Goal: Task Accomplishment & Management: Use online tool/utility

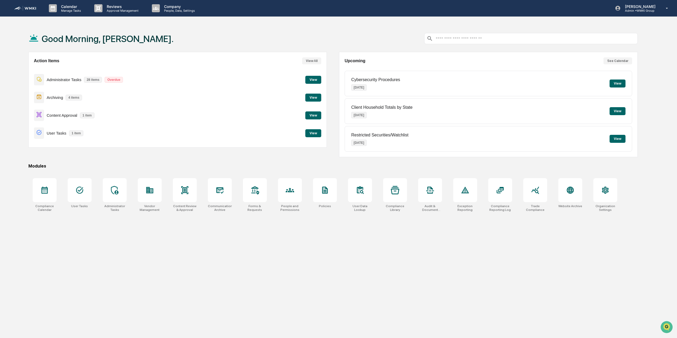
click at [312, 116] on button "View" at bounding box center [314, 115] width 16 height 8
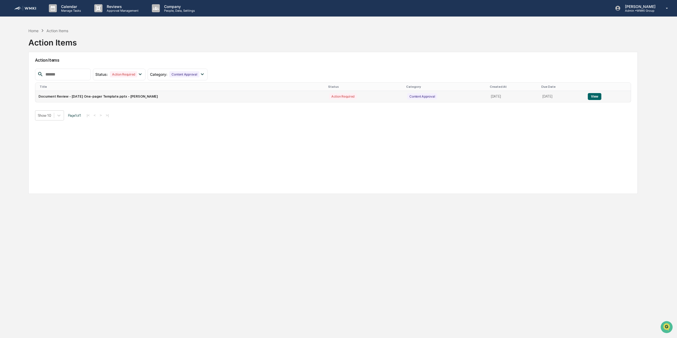
click at [329, 96] on div "Action Required" at bounding box center [342, 96] width 27 height 6
click at [591, 95] on button "View" at bounding box center [595, 96] width 14 height 7
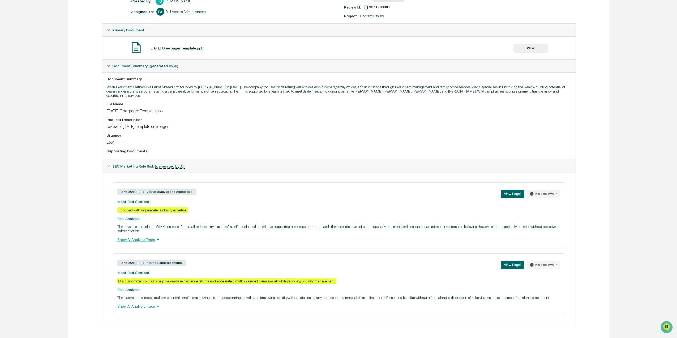
scroll to position [82, 0]
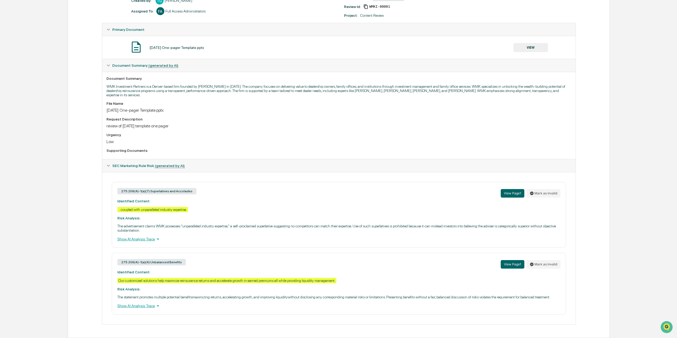
click at [131, 239] on div "Show AI Analysis Trace" at bounding box center [338, 239] width 443 height 6
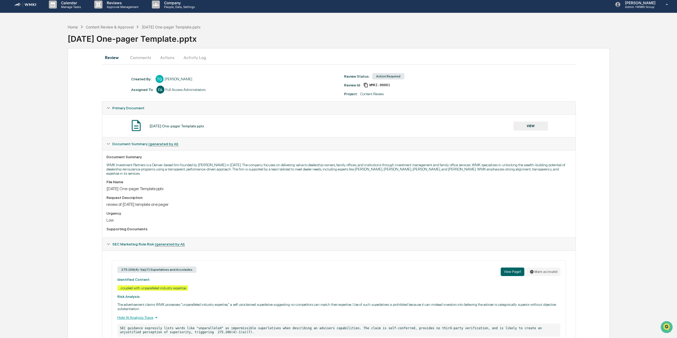
scroll to position [0, 0]
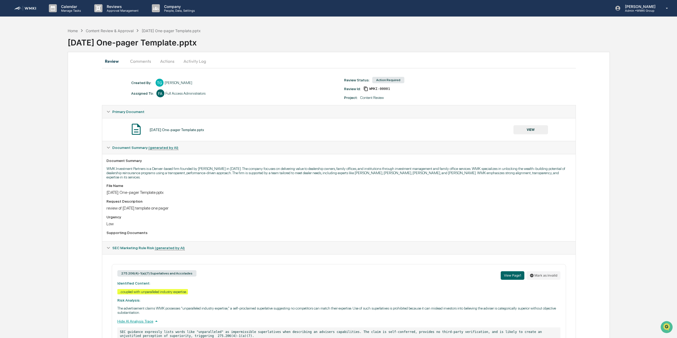
click at [139, 63] on button "Comments" at bounding box center [140, 61] width 29 height 13
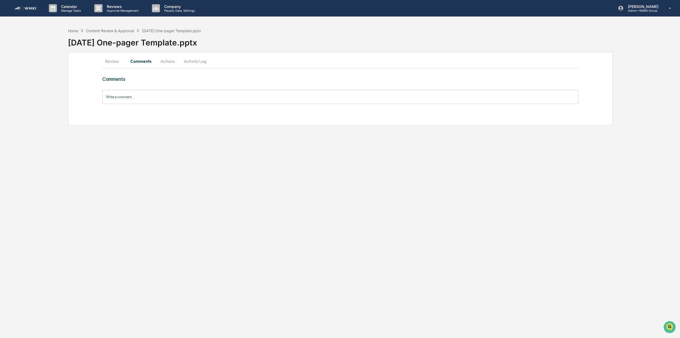
click at [164, 61] on button "Actions" at bounding box center [168, 61] width 24 height 13
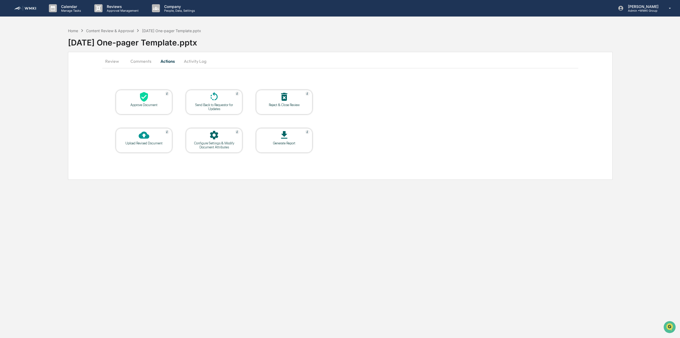
click at [113, 61] on button "Review" at bounding box center [114, 61] width 24 height 13
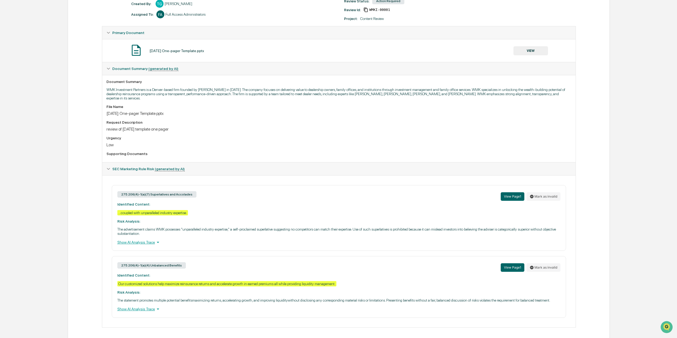
scroll to position [82, 0]
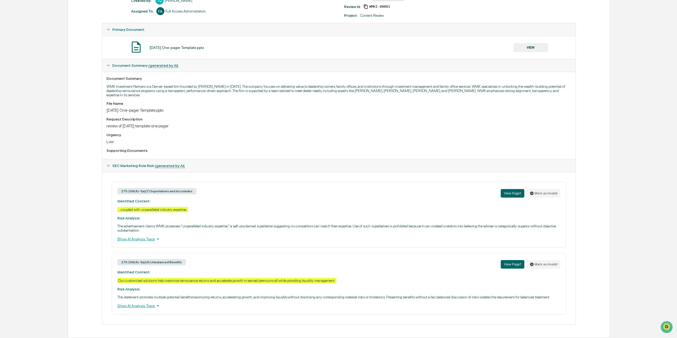
click at [530, 120] on div "Request Description" at bounding box center [339, 119] width 465 height 4
click at [127, 306] on div "Show AI Analysis Trace" at bounding box center [338, 306] width 443 height 6
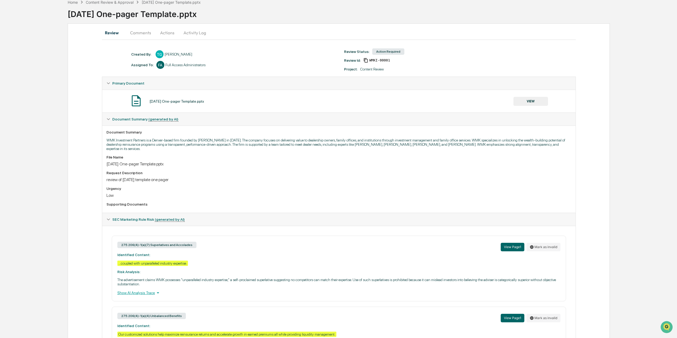
scroll to position [0, 0]
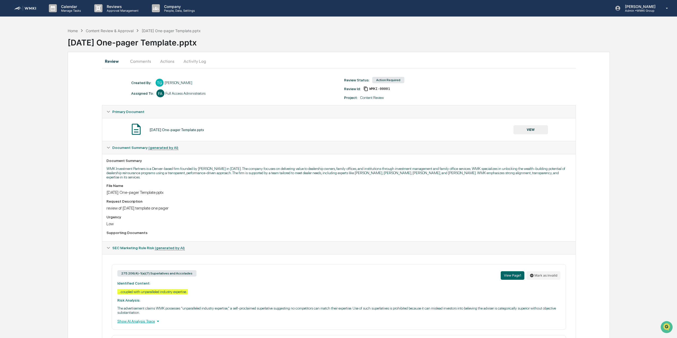
drag, startPoint x: 137, startPoint y: 63, endPoint x: 153, endPoint y: 60, distance: 15.9
click at [137, 63] on button "Comments" at bounding box center [140, 61] width 29 height 13
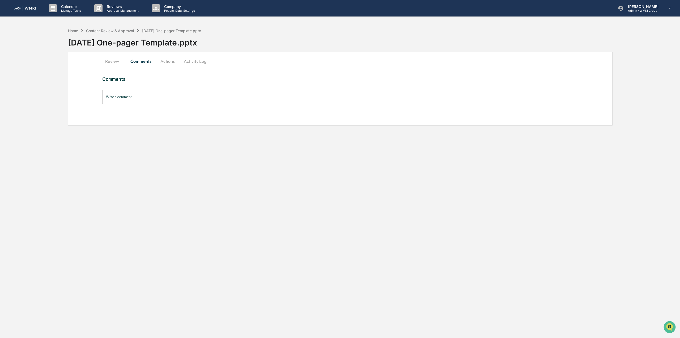
click at [164, 61] on button "Actions" at bounding box center [168, 61] width 24 height 13
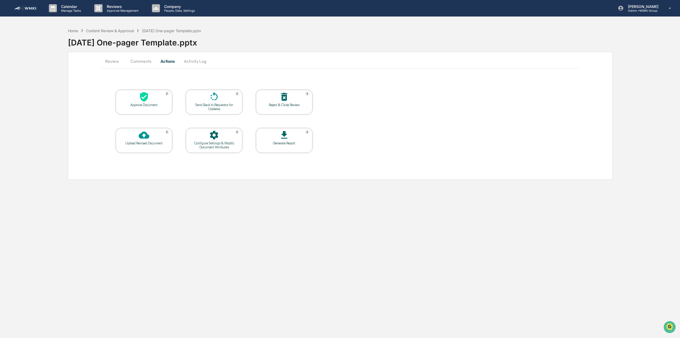
click at [155, 144] on div "Upload Revised Document" at bounding box center [144, 143] width 48 height 4
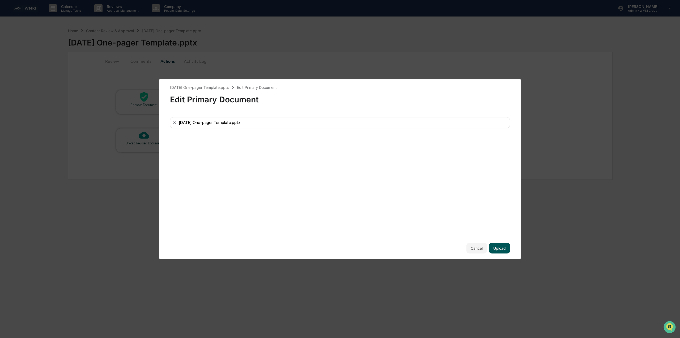
click at [502, 248] on button "Upload" at bounding box center [499, 248] width 21 height 11
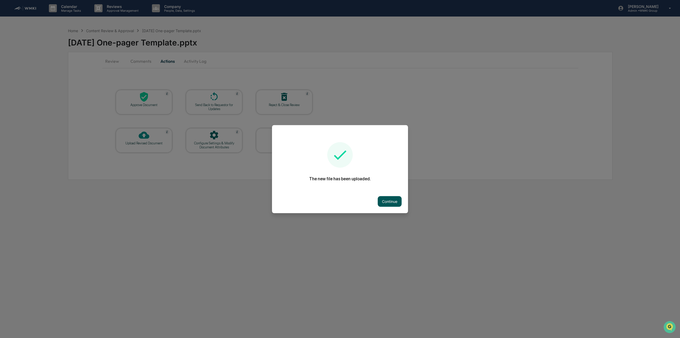
click at [389, 200] on button "Continue" at bounding box center [390, 201] width 24 height 11
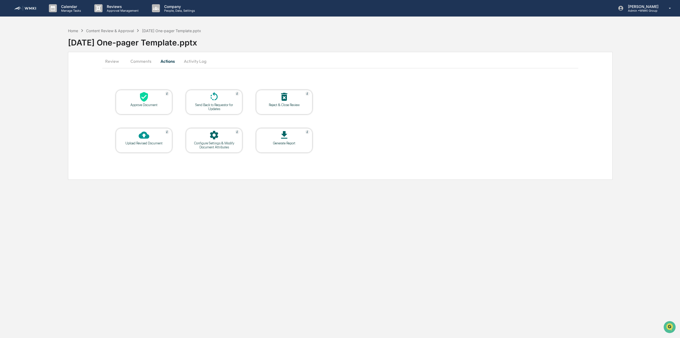
click at [194, 61] on button "Activity Log" at bounding box center [195, 61] width 31 height 13
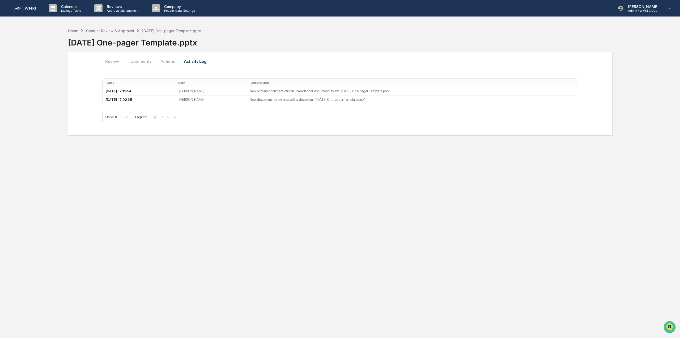
click at [112, 60] on button "Review" at bounding box center [114, 61] width 24 height 13
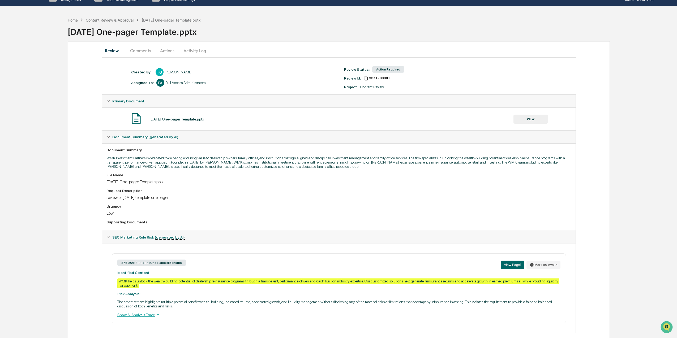
scroll to position [19, 0]
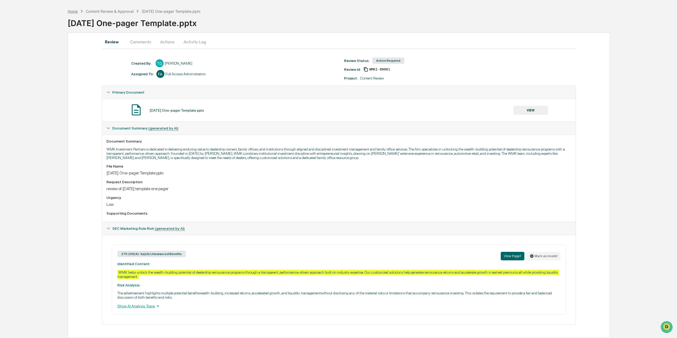
click at [71, 12] on div "Home" at bounding box center [73, 11] width 10 height 5
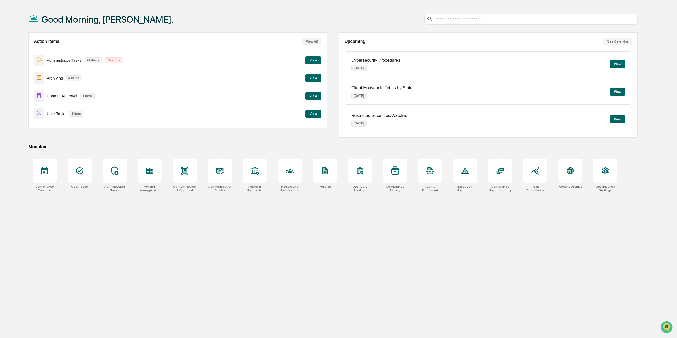
click at [310, 98] on button "View" at bounding box center [314, 96] width 16 height 8
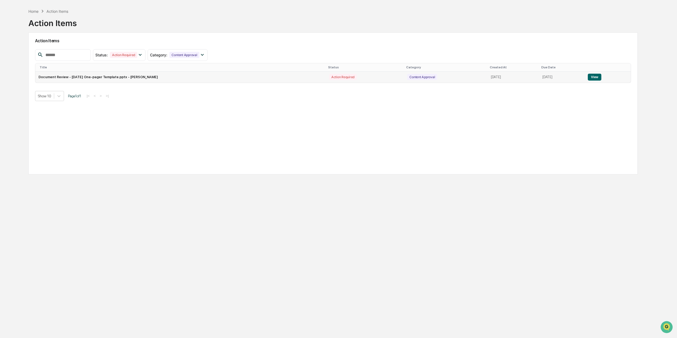
click at [129, 77] on td "Document Review - October 2025 One-pager Template.pptx - Trish Gallagher" at bounding box center [180, 76] width 291 height 11
click at [601, 78] on button "View" at bounding box center [595, 77] width 14 height 7
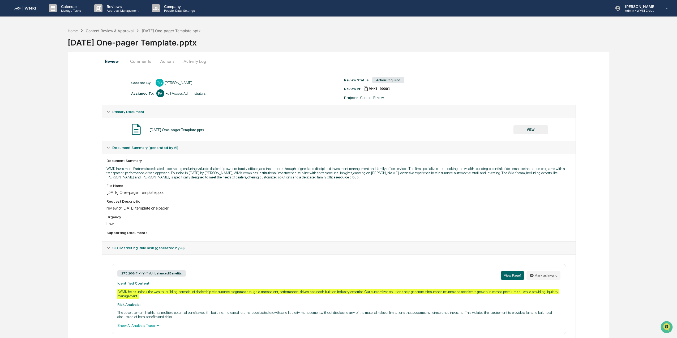
click at [169, 63] on button "Actions" at bounding box center [167, 61] width 24 height 13
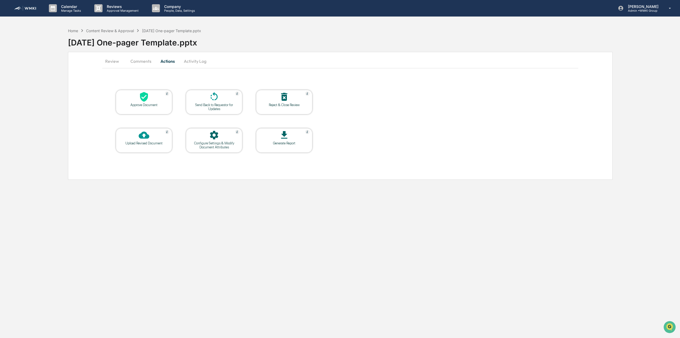
click at [130, 142] on div "Upload Revised Document" at bounding box center [144, 143] width 48 height 4
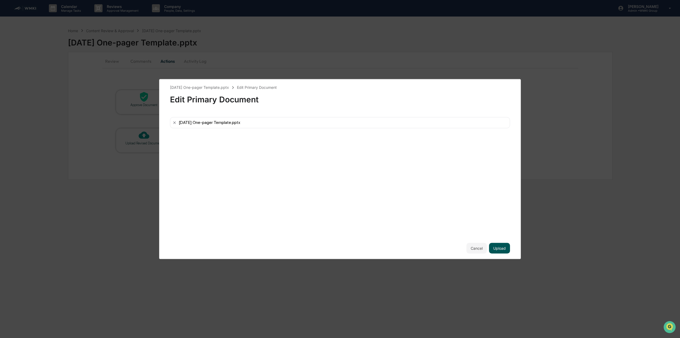
click at [499, 248] on button "Upload" at bounding box center [499, 248] width 21 height 11
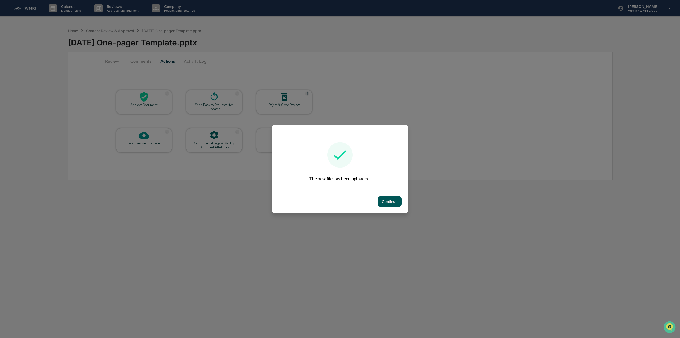
click at [392, 201] on button "Continue" at bounding box center [390, 201] width 24 height 11
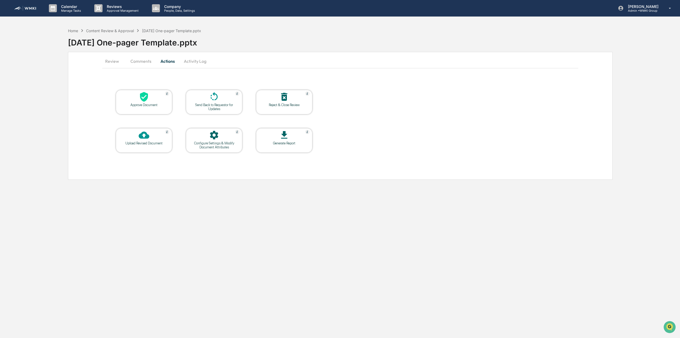
click at [113, 63] on button "Review" at bounding box center [114, 61] width 24 height 13
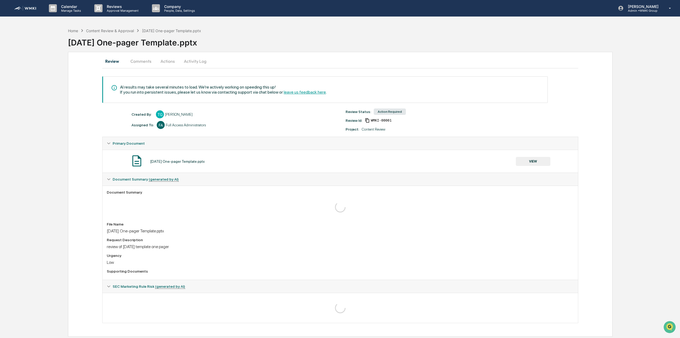
click at [77, 130] on div "Review Comments Actions Activity Log AI results may take several minutes to loa…" at bounding box center [340, 194] width 545 height 285
click at [72, 32] on div "Home" at bounding box center [73, 30] width 10 height 5
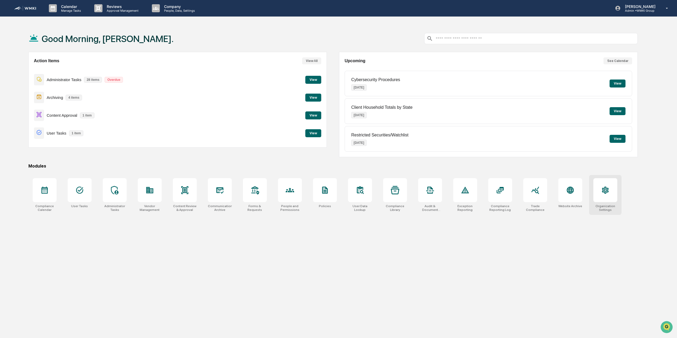
click at [608, 195] on div at bounding box center [606, 190] width 24 height 24
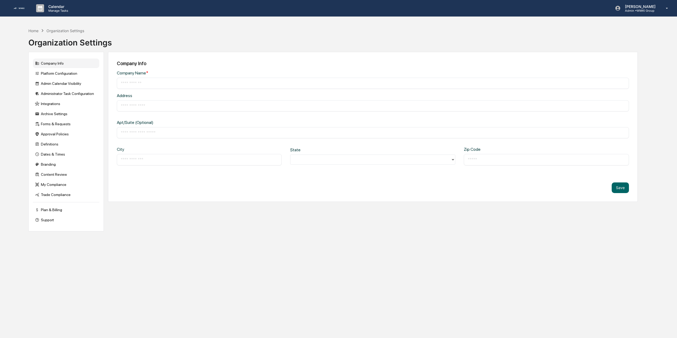
type input "**********"
type input "******"
type input "*****"
click at [657, 130] on div "**********" at bounding box center [338, 194] width 677 height 338
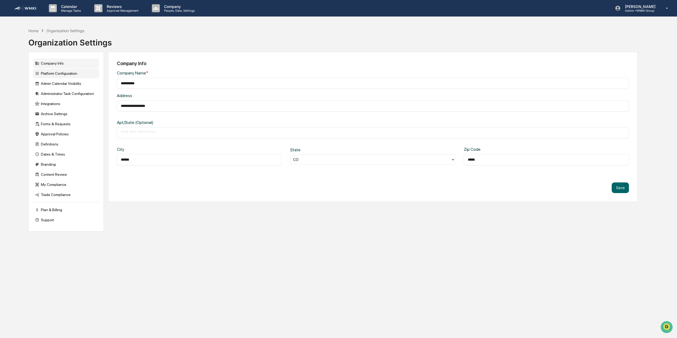
click at [63, 72] on div "Platform Configuration" at bounding box center [66, 74] width 66 height 10
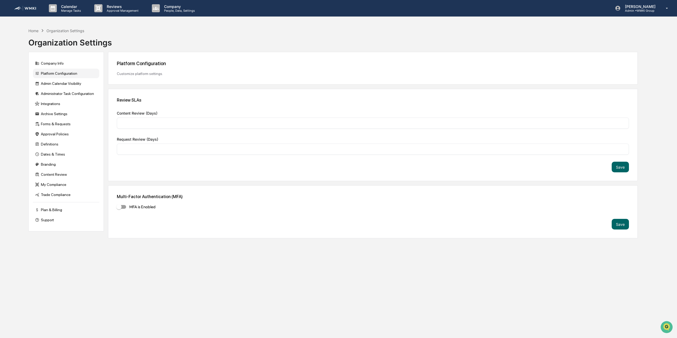
type input "*"
click at [63, 80] on div "Admin Calendar Visibility" at bounding box center [66, 84] width 66 height 10
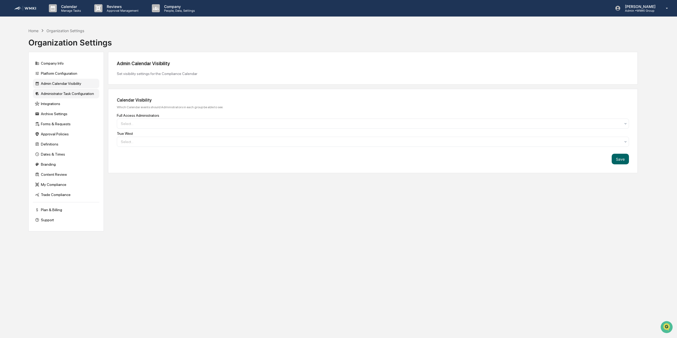
click at [65, 98] on div "Administrator Task Configuration" at bounding box center [66, 94] width 66 height 10
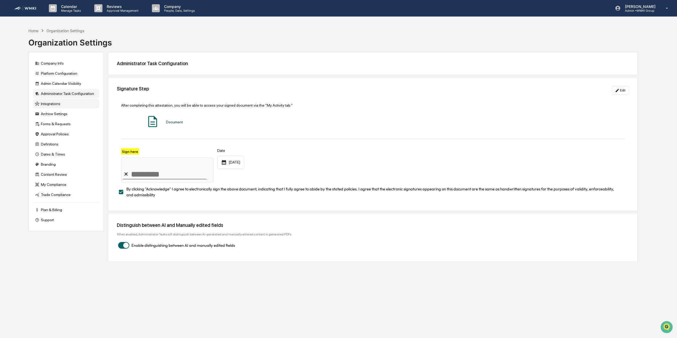
click at [60, 105] on div "Integrations" at bounding box center [66, 104] width 66 height 10
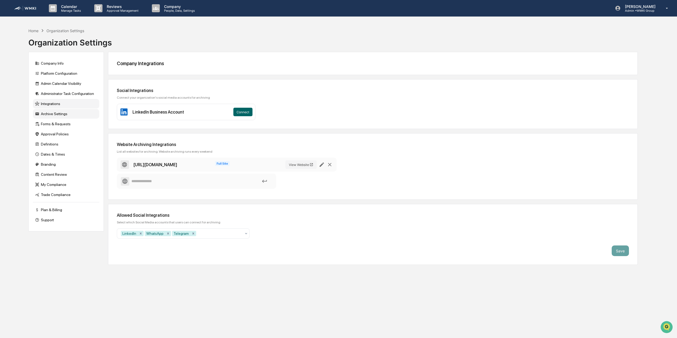
click at [59, 115] on div "Archive Settings" at bounding box center [66, 114] width 66 height 10
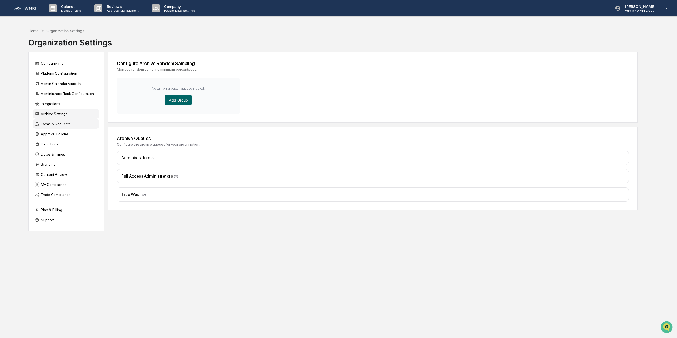
click at [57, 124] on div "Forms & Requests" at bounding box center [66, 124] width 66 height 10
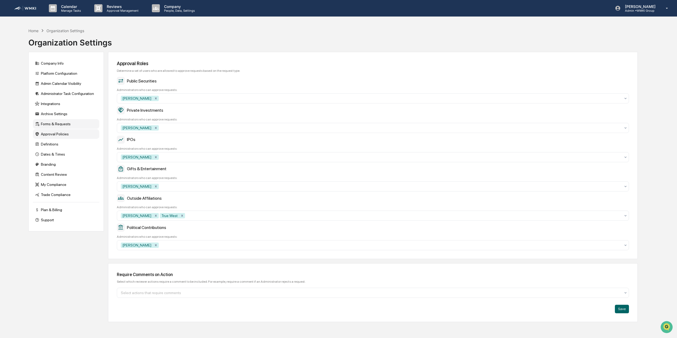
click at [54, 137] on div "Approval Policies" at bounding box center [66, 134] width 66 height 10
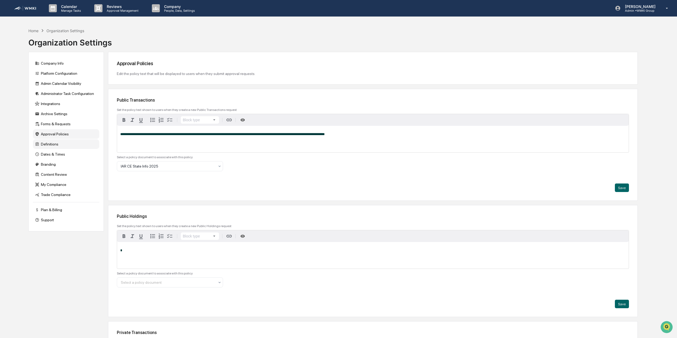
click at [53, 146] on div "Definitions" at bounding box center [66, 144] width 66 height 10
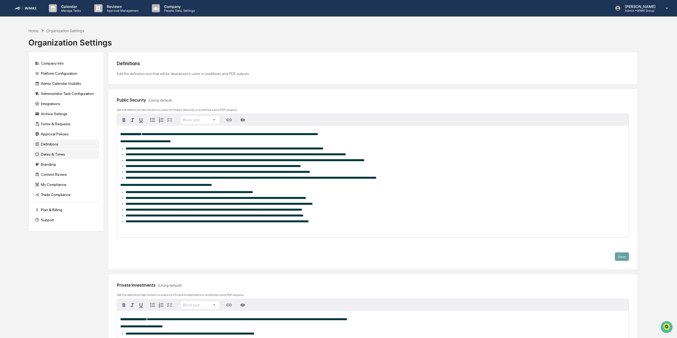
click at [54, 155] on div "Dates & Times" at bounding box center [66, 154] width 66 height 10
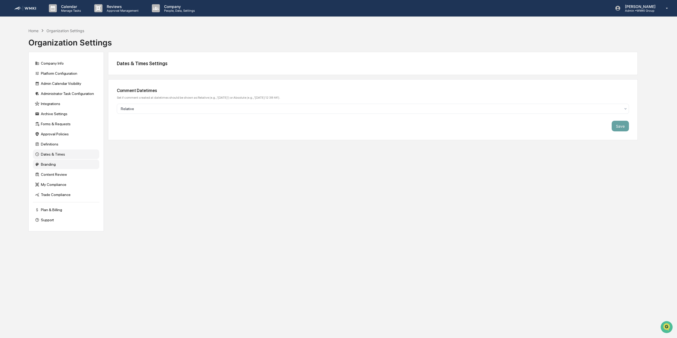
click at [53, 164] on div "Branding" at bounding box center [66, 164] width 66 height 10
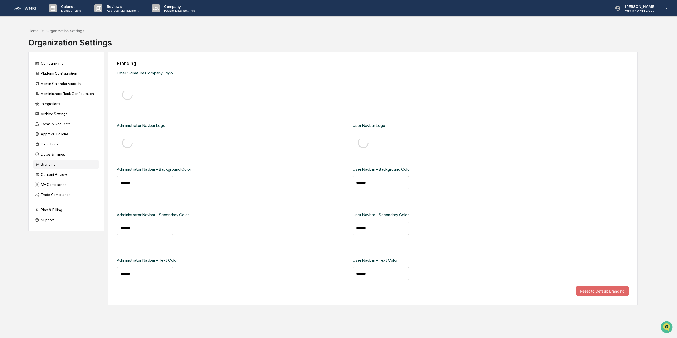
type input "*******"
type input "****"
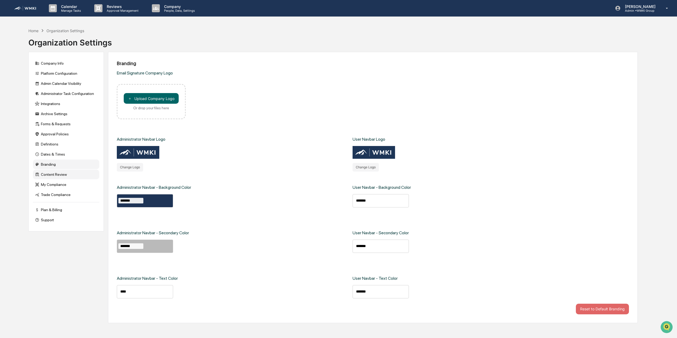
click at [54, 174] on div "Content Review" at bounding box center [66, 175] width 66 height 10
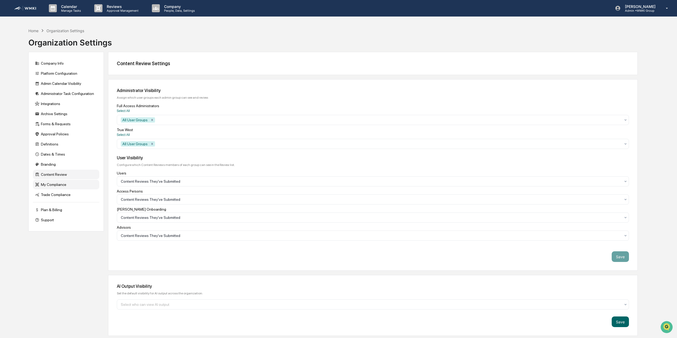
click at [55, 185] on div "My Compliance" at bounding box center [66, 185] width 66 height 10
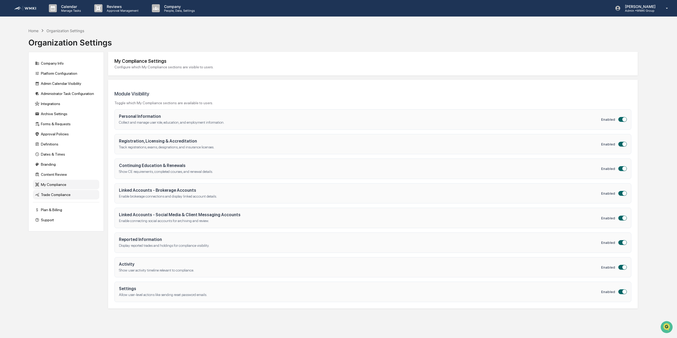
click at [57, 195] on div "Trade Compliance" at bounding box center [66, 195] width 66 height 10
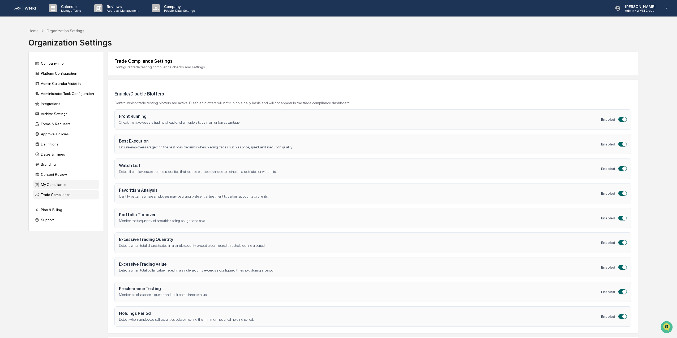
click at [54, 185] on div "My Compliance" at bounding box center [66, 185] width 66 height 10
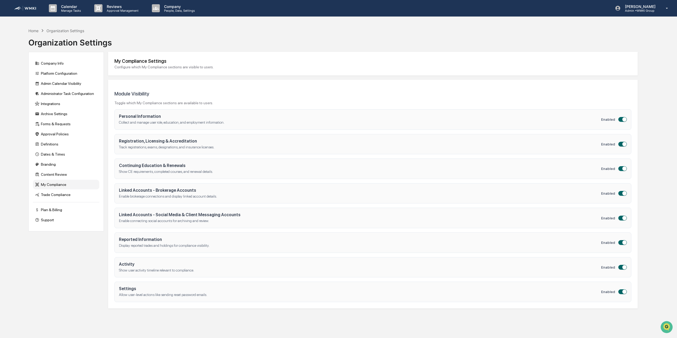
click at [56, 180] on div "My Compliance" at bounding box center [66, 185] width 66 height 10
click at [58, 174] on div "Content Review" at bounding box center [66, 175] width 66 height 10
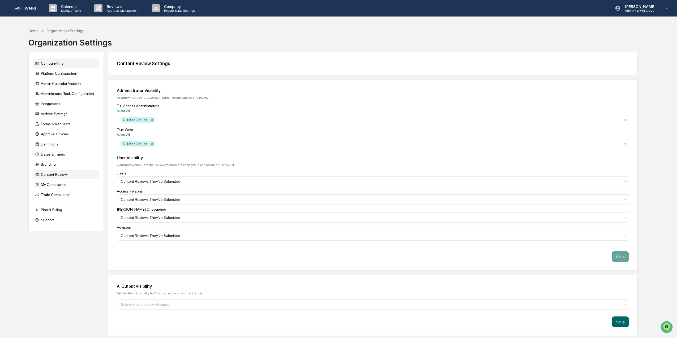
click at [56, 63] on div "Company Info" at bounding box center [66, 63] width 66 height 10
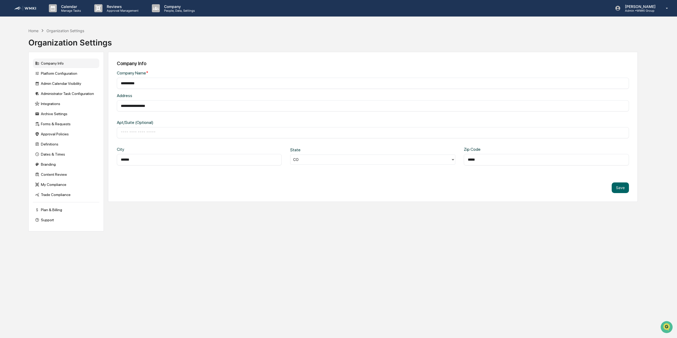
click at [125, 220] on div "**********" at bounding box center [373, 141] width 530 height 179
click at [37, 31] on div "Home" at bounding box center [33, 30] width 10 height 5
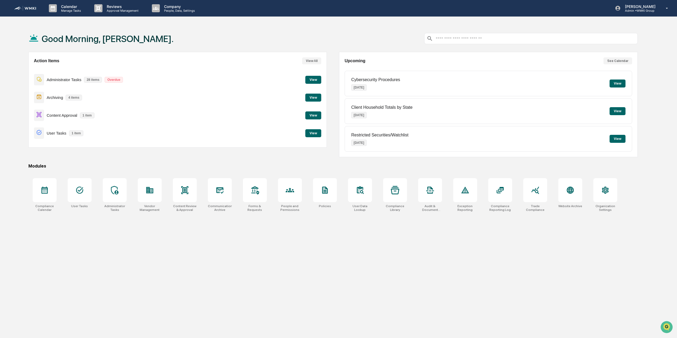
click at [311, 81] on button "View" at bounding box center [314, 80] width 16 height 8
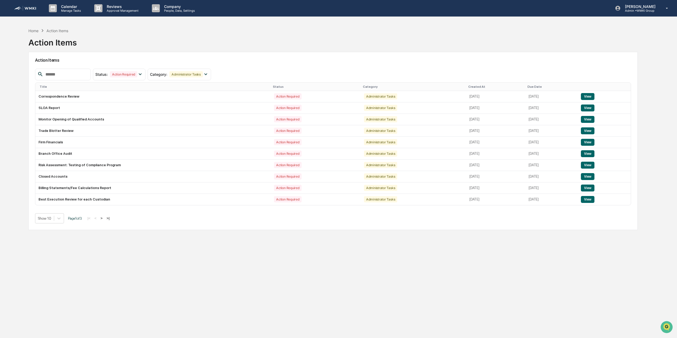
click at [103, 218] on button ">" at bounding box center [101, 218] width 5 height 5
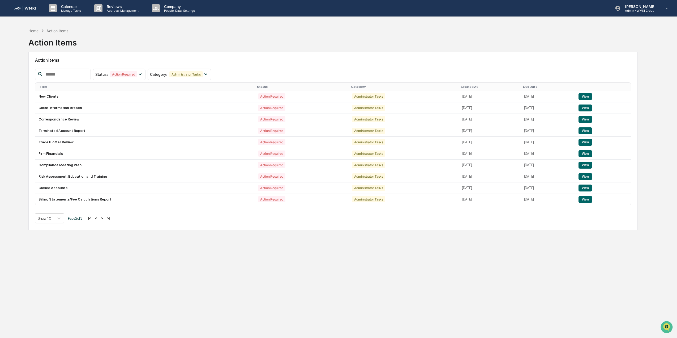
click at [105, 218] on button ">" at bounding box center [102, 218] width 5 height 5
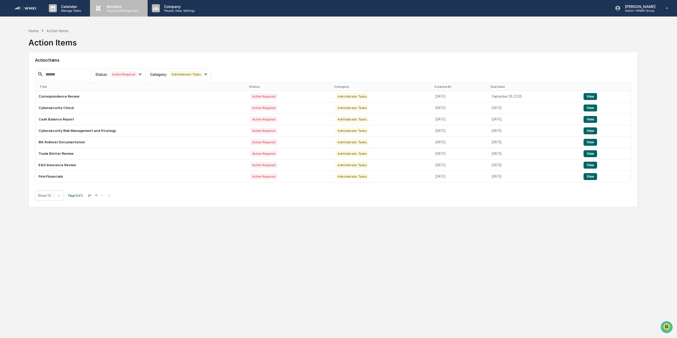
click at [117, 13] on div "Reviews Approval Management" at bounding box center [118, 8] width 57 height 16
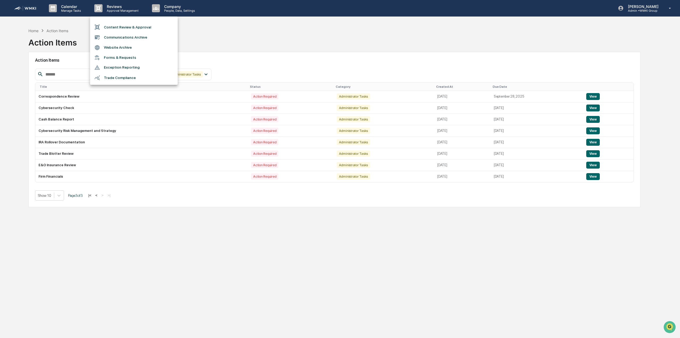
click at [122, 28] on li "Content Review & Approval" at bounding box center [134, 27] width 88 height 10
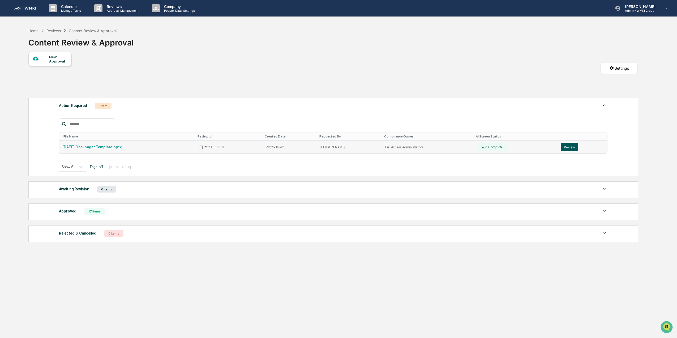
click at [570, 150] on button "Review" at bounding box center [570, 147] width 18 height 9
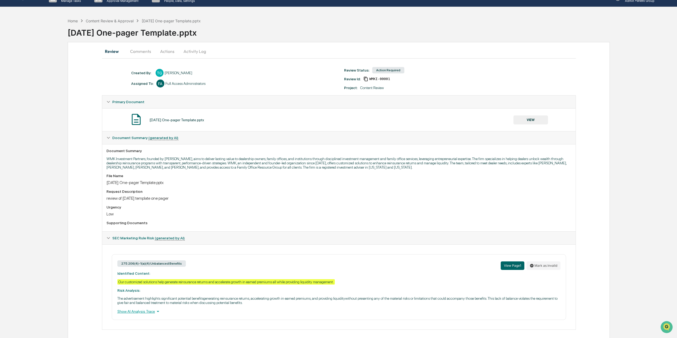
scroll to position [15, 0]
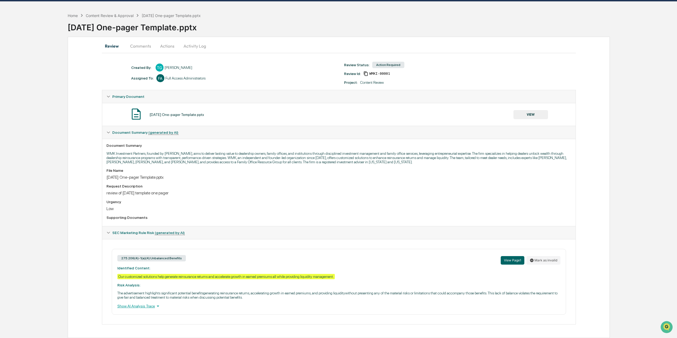
click at [95, 272] on div "Review Comments Actions Activity Log Created By: ‎ ‎ TG Trish Gallagher Assigne…" at bounding box center [339, 187] width 543 height 301
click at [164, 47] on button "Actions" at bounding box center [167, 46] width 24 height 13
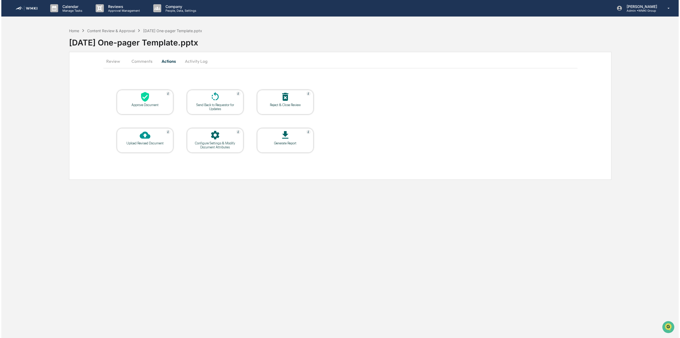
scroll to position [0, 0]
click at [146, 139] on icon at bounding box center [144, 135] width 11 height 11
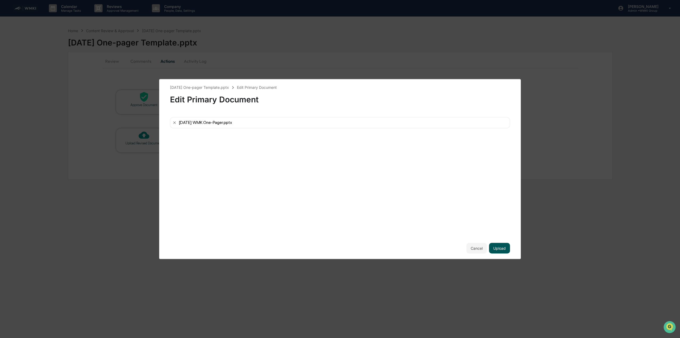
click at [505, 248] on button "Upload" at bounding box center [499, 248] width 21 height 11
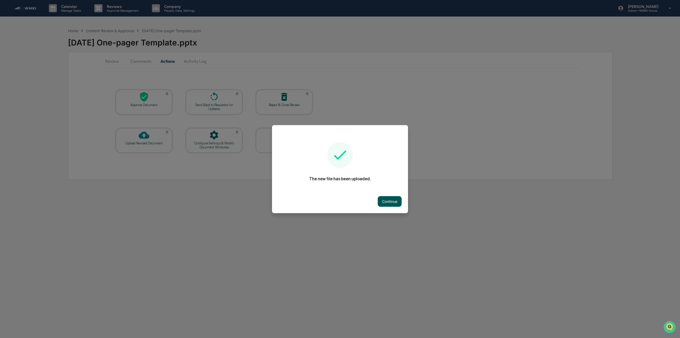
click at [388, 199] on button "Continue" at bounding box center [390, 201] width 24 height 11
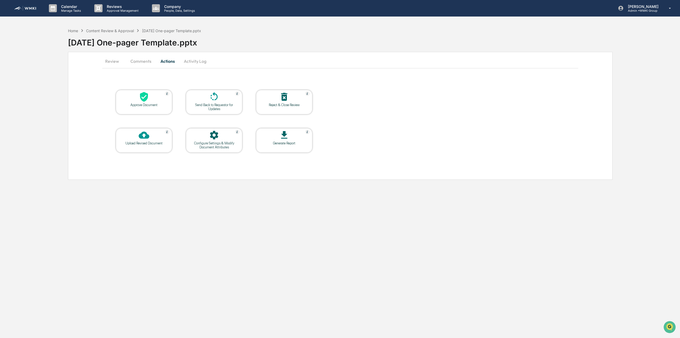
click at [111, 61] on button "Review" at bounding box center [114, 61] width 24 height 13
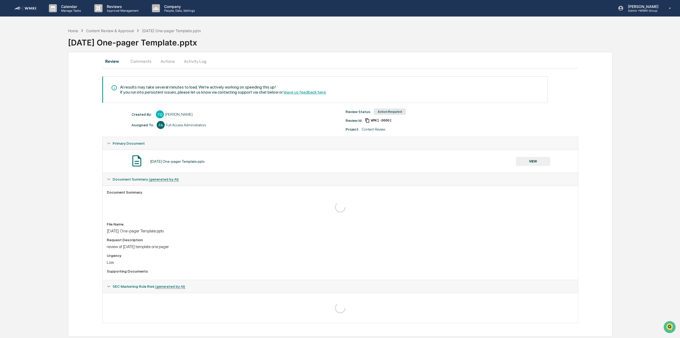
click at [84, 139] on div "Review Comments Actions Activity Log AI results may take several minutes to loa…" at bounding box center [340, 194] width 545 height 285
